Goal: Information Seeking & Learning: Learn about a topic

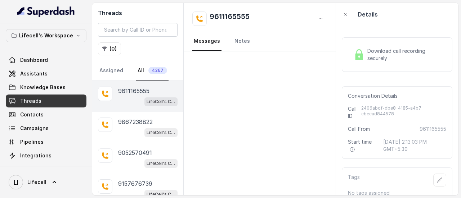
click at [137, 97] on div "LifeCell's Call Assistant" at bounding box center [147, 101] width 59 height 9
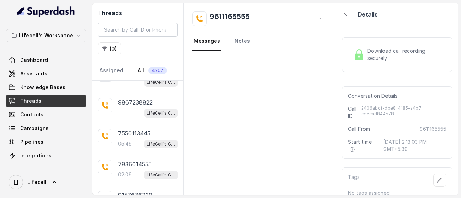
scroll to position [207, 0]
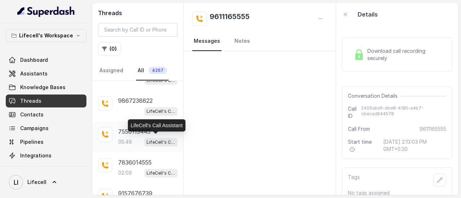
click at [146, 139] on p "LifeCell's Call Assistant" at bounding box center [160, 142] width 29 height 7
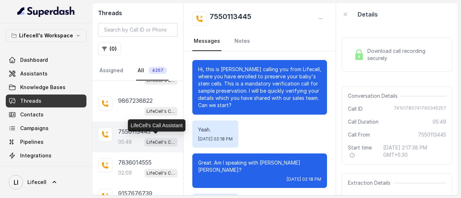
scroll to position [1811, 0]
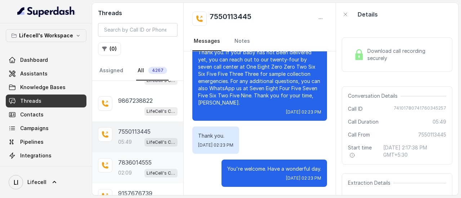
click at [135, 169] on div "02:09 LifeCell's Call Assistant" at bounding box center [147, 172] width 59 height 9
